Goal: Information Seeking & Learning: Learn about a topic

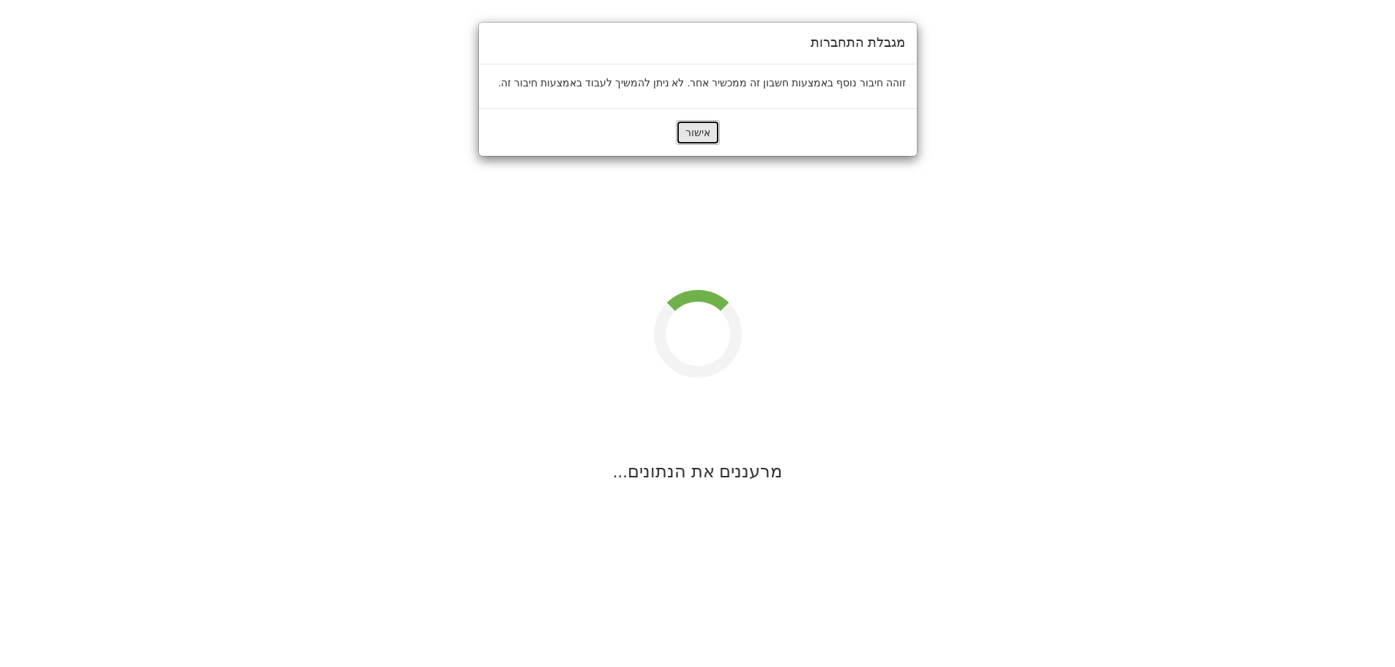
click at [704, 130] on button "אישור" at bounding box center [698, 132] width 44 height 25
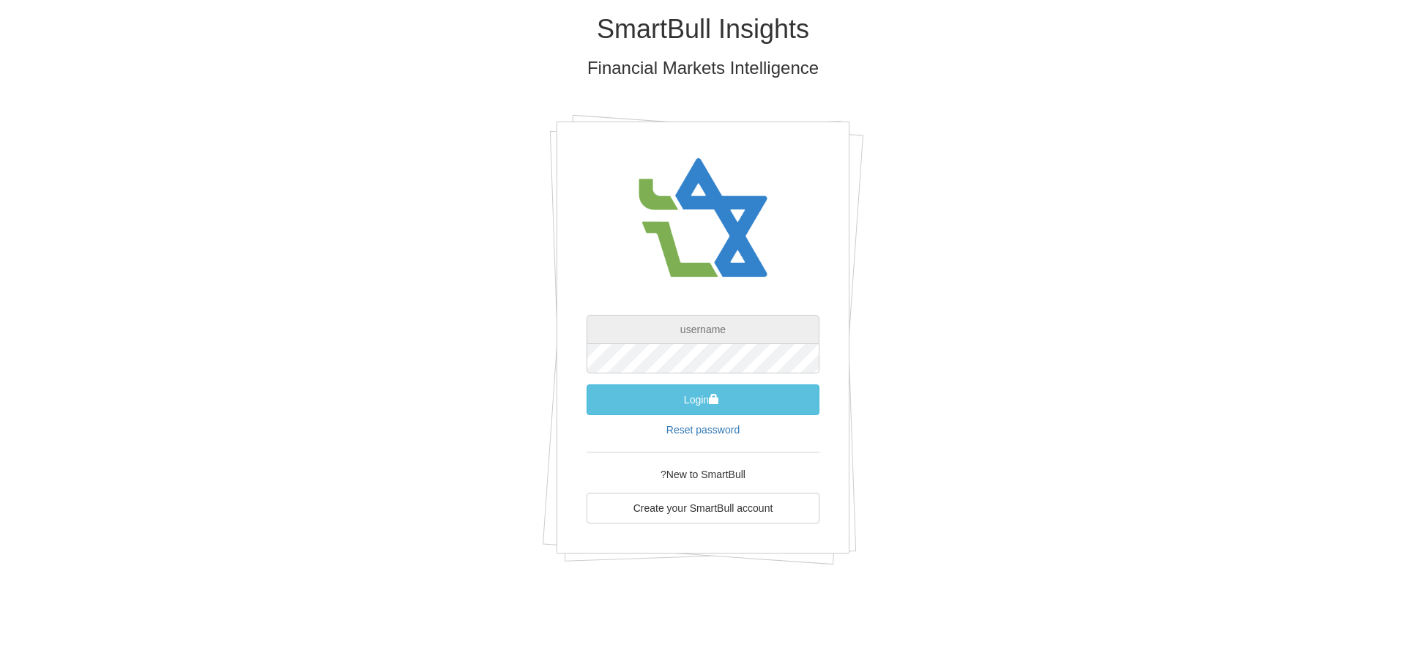
type input "[PERSON_NAME][EMAIL_ADDRESS][DOMAIN_NAME]"
click at [712, 395] on span "submit" at bounding box center [714, 399] width 10 height 10
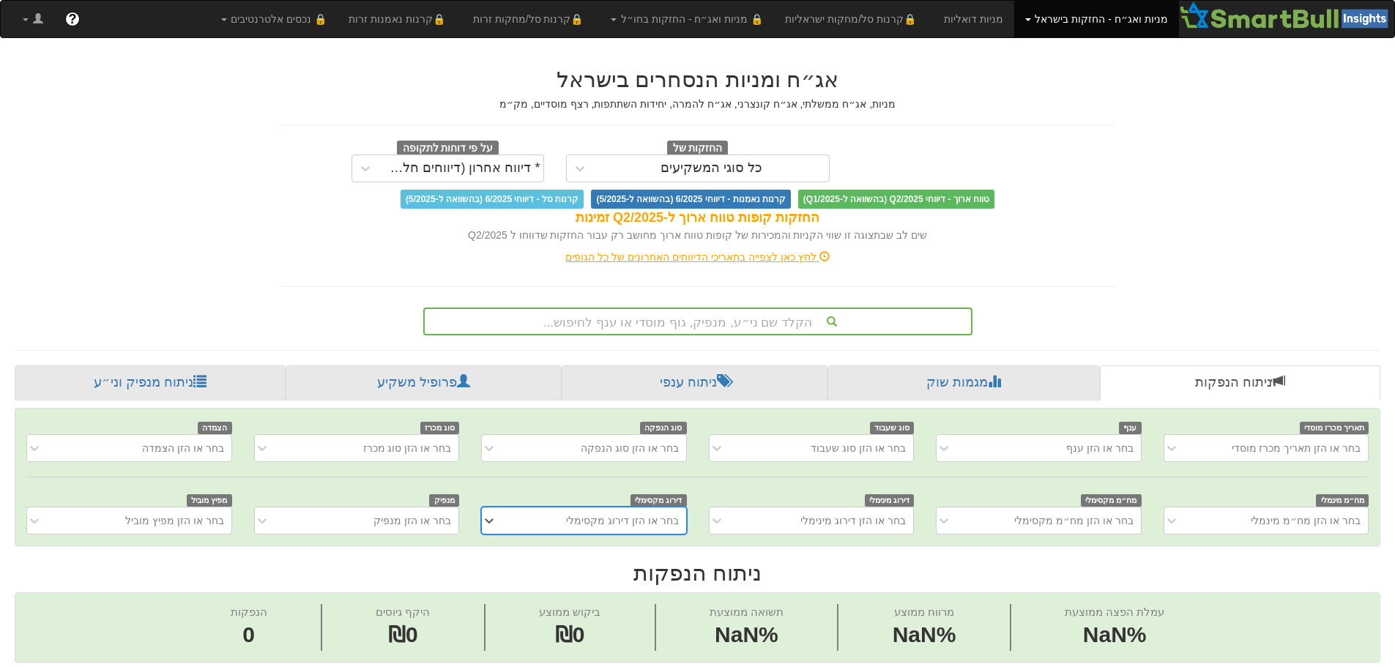
scroll to position [34, 0]
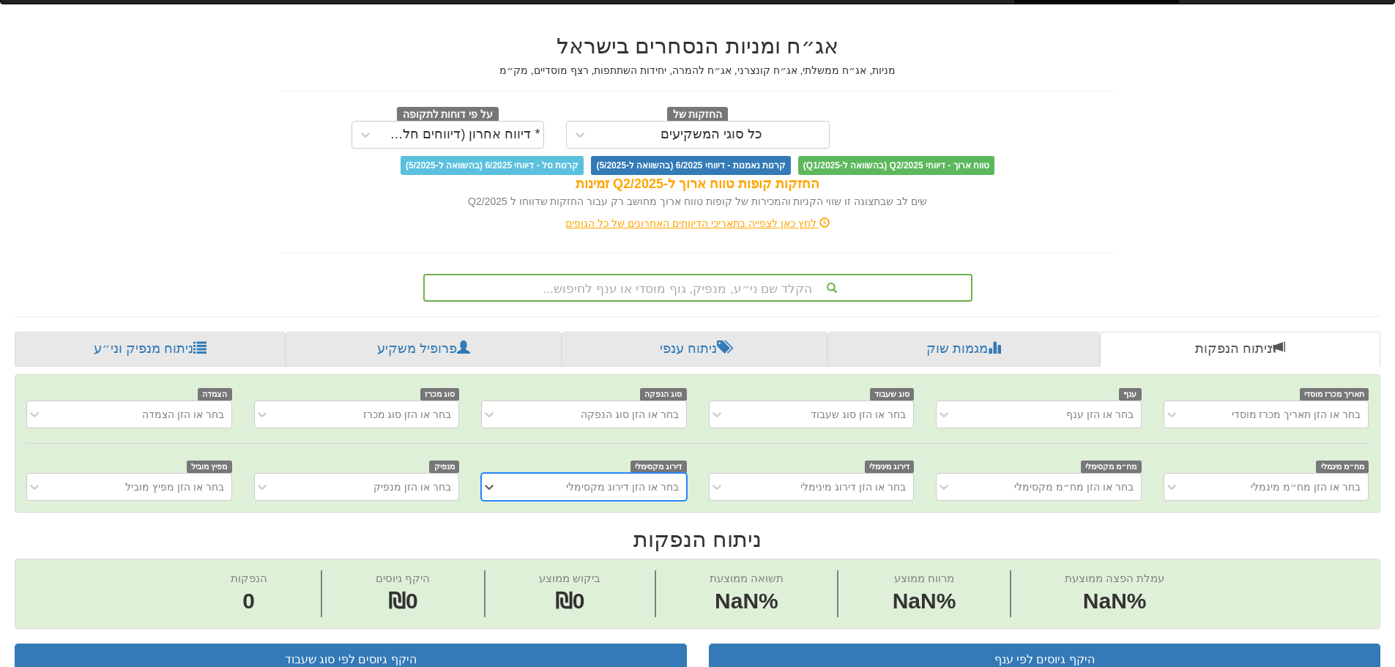
click at [768, 302] on div "הקלד שם ני״ע, מנפיק, גוף מוסדי או ענף לחיפוש..." at bounding box center [697, 288] width 549 height 28
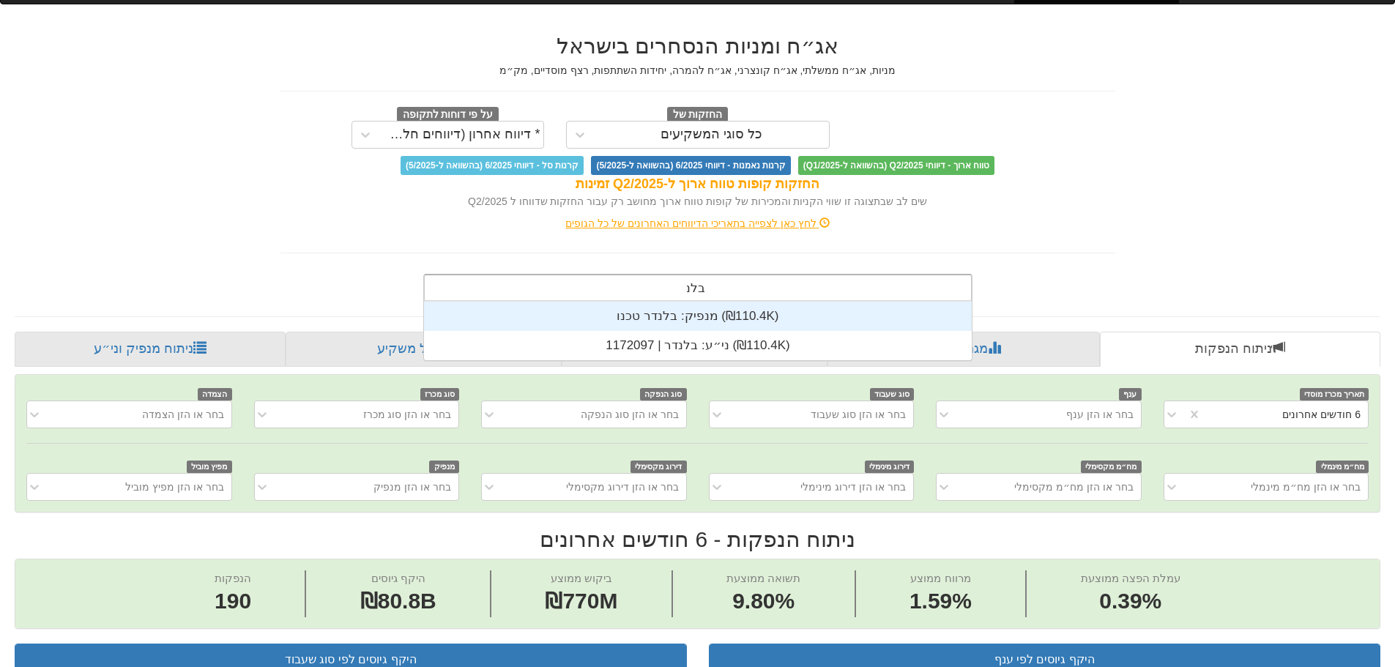
scroll to position [59, 0]
type input "בלנדר"
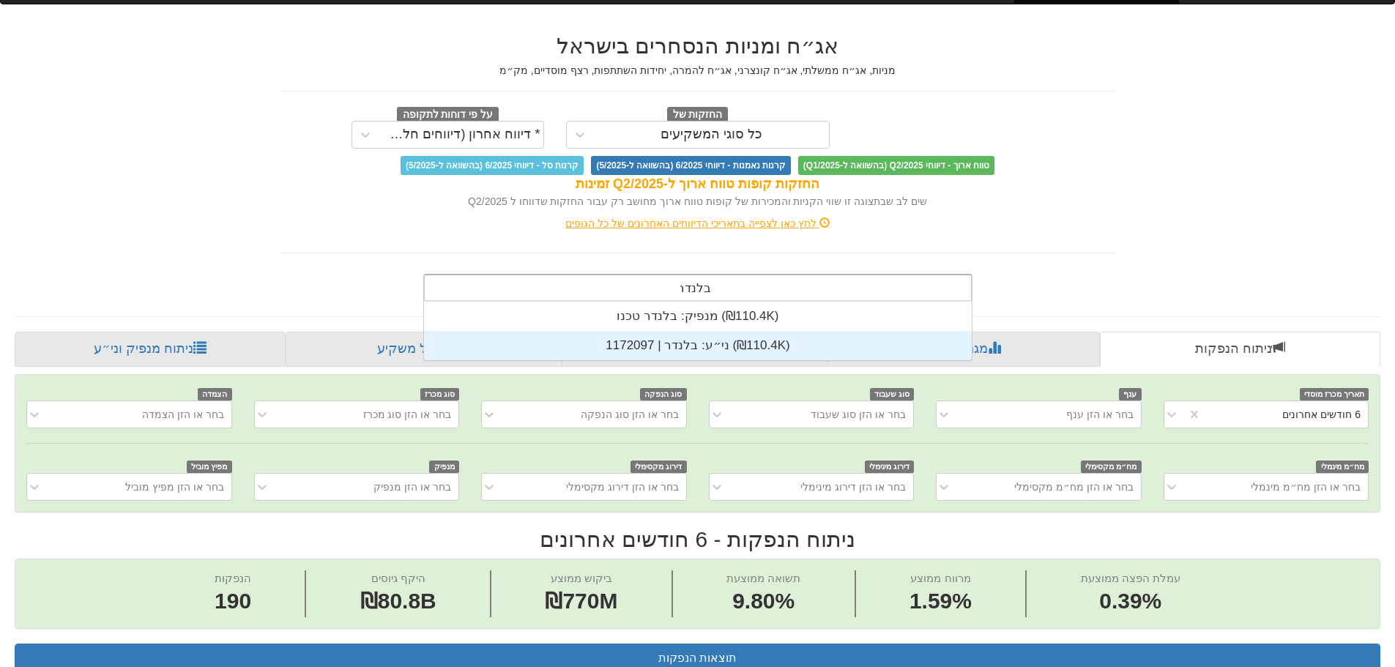
click at [714, 348] on div "ני״ע: ‏בלנדר | 1172097 ‎(₪110.4K)‎" at bounding box center [698, 345] width 548 height 29
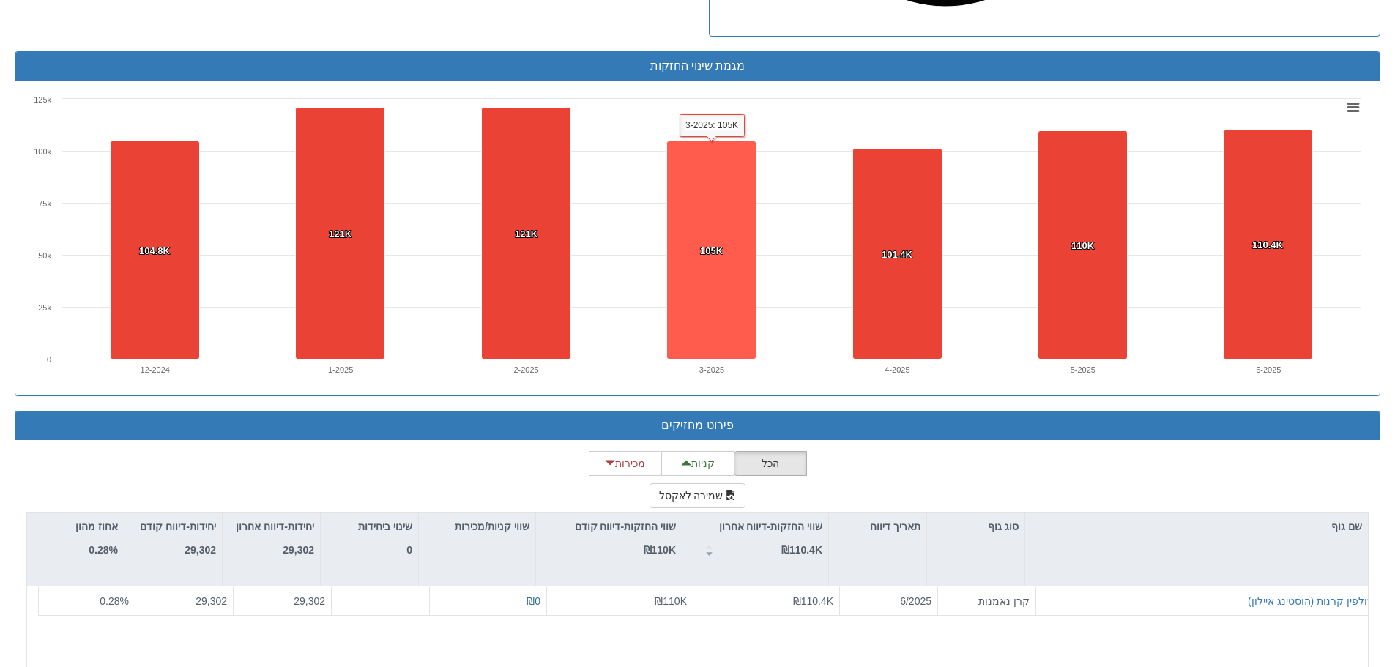
scroll to position [1025, 0]
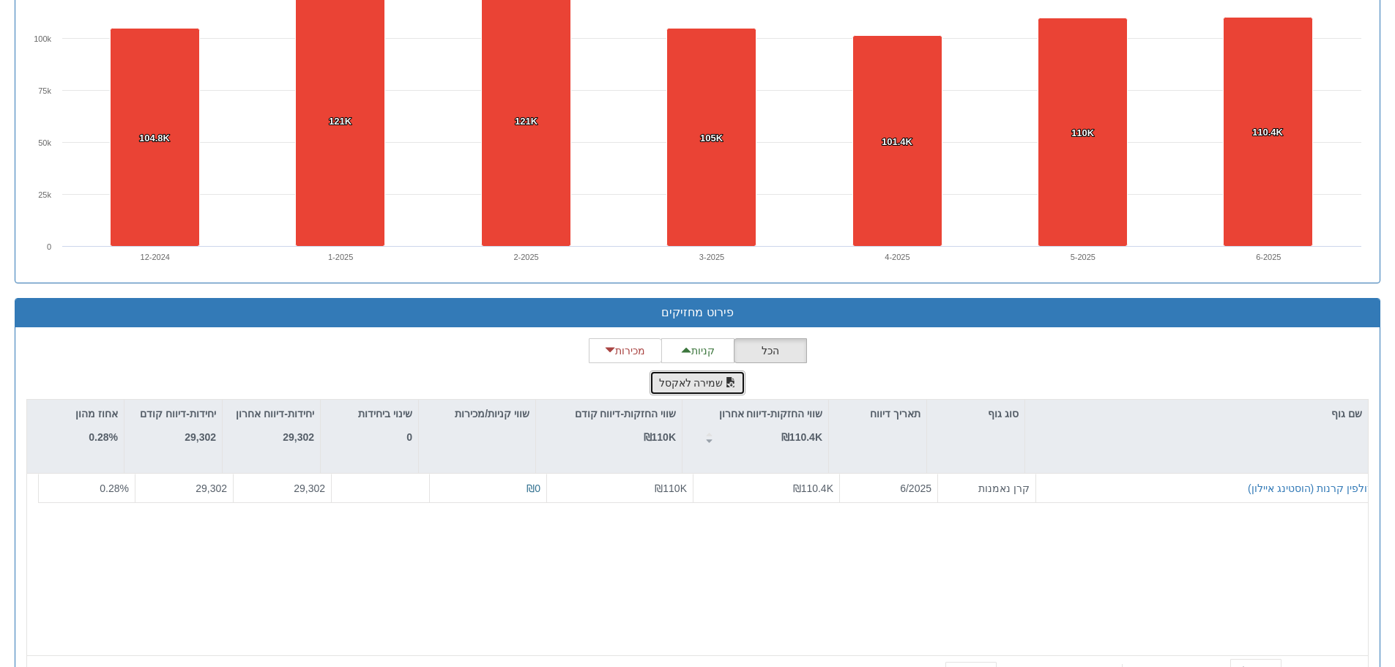
click at [699, 390] on button "שמירה לאקסל" at bounding box center [698, 383] width 97 height 25
